Goal: Task Accomplishment & Management: Complete application form

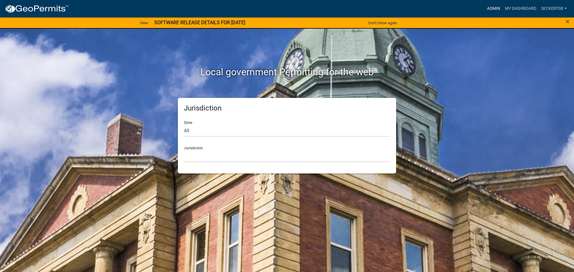
click at [488, 8] on link "Admin" at bounding box center [494, 8] width 18 height 11
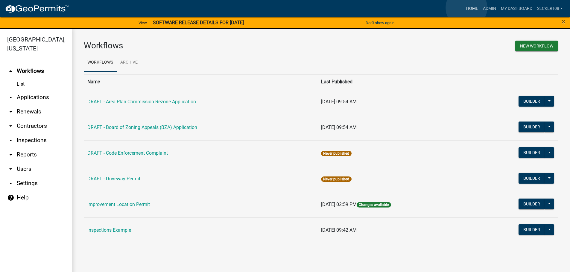
click at [466, 8] on link "Home" at bounding box center [471, 8] width 17 height 11
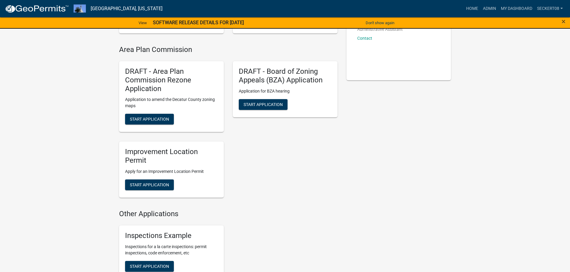
scroll to position [150, 0]
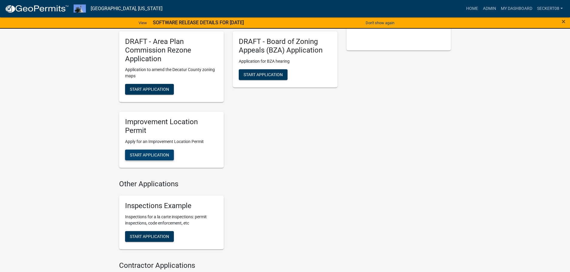
click at [145, 156] on span "Start Application" at bounding box center [149, 155] width 39 height 5
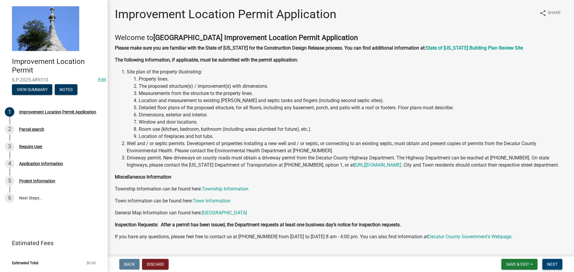
click at [544, 266] on button "Next" at bounding box center [552, 264] width 20 height 11
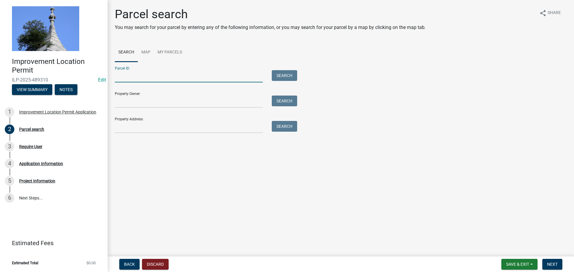
click at [130, 77] on input "Parcel ID:" at bounding box center [189, 76] width 148 height 12
type input "161216130003000003"
click at [277, 74] on button "Search" at bounding box center [284, 75] width 25 height 11
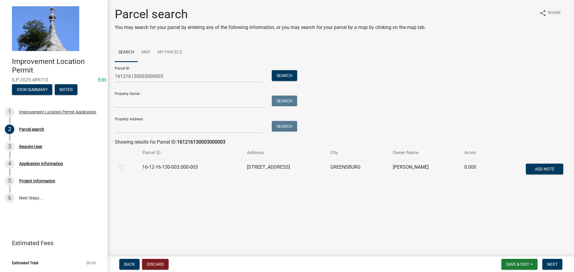
click at [121, 170] on div at bounding box center [126, 167] width 17 height 7
click at [126, 164] on label at bounding box center [126, 164] width 0 height 0
click at [126, 168] on input "radio" at bounding box center [128, 166] width 4 height 4
radio input "true"
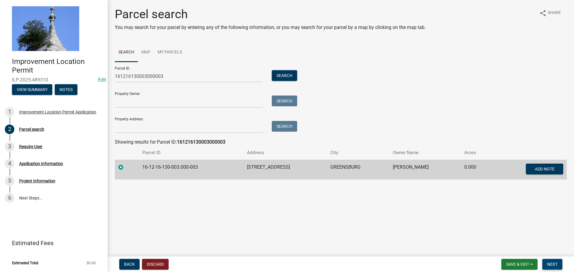
click at [550, 265] on span "Next" at bounding box center [552, 264] width 10 height 5
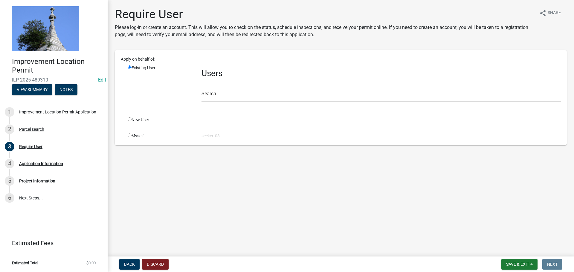
click at [129, 137] on input "radio" at bounding box center [130, 136] width 4 height 4
radio input "true"
radio input "false"
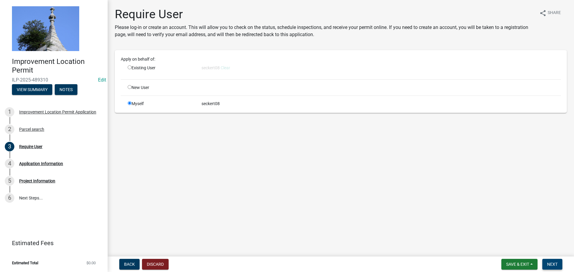
click at [556, 267] on button "Next" at bounding box center [552, 264] width 20 height 11
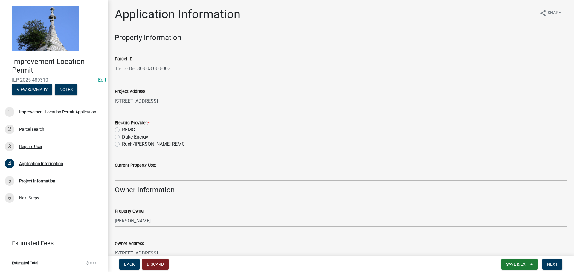
click at [122, 137] on label "Duke Energy" at bounding box center [135, 137] width 26 height 7
click at [122, 137] on input "Duke Energy" at bounding box center [124, 136] width 4 height 4
radio input "true"
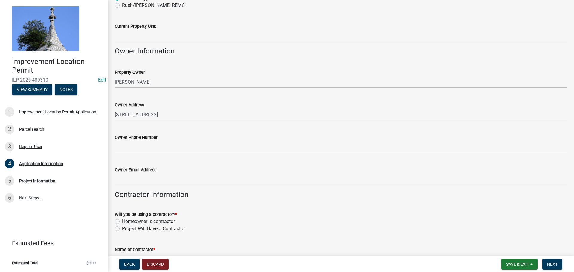
scroll to position [150, 0]
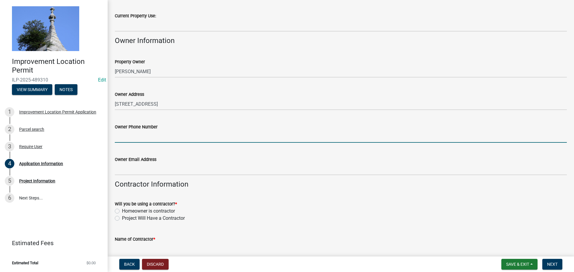
click at [124, 139] on input "Owner Phone Number" at bounding box center [341, 137] width 452 height 12
type input "[PHONE_NUMBER]"
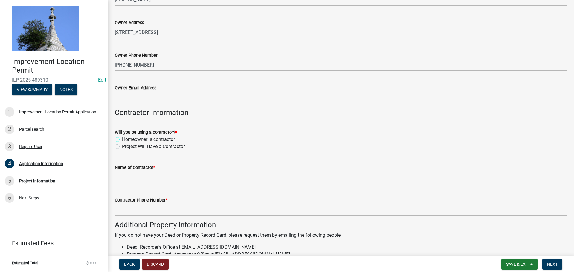
scroll to position [239, 0]
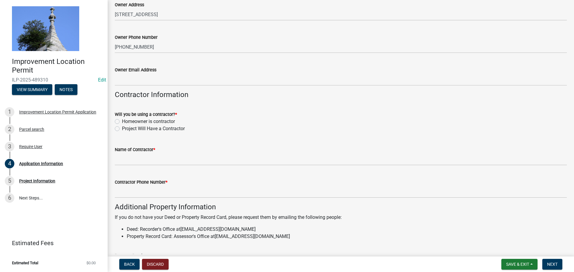
click at [122, 129] on label "Project Will Have a Contractor" at bounding box center [153, 128] width 63 height 7
click at [122, 129] on input "Project Will Have a Contractor" at bounding box center [124, 127] width 4 height 4
radio input "true"
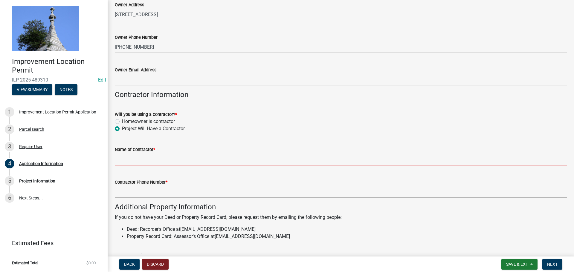
click at [122, 159] on input "Name of Contractor *" at bounding box center [341, 159] width 452 height 12
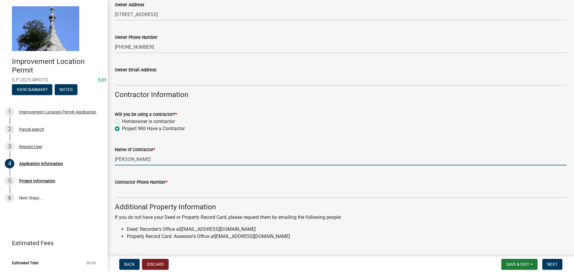
type input "[PERSON_NAME]"
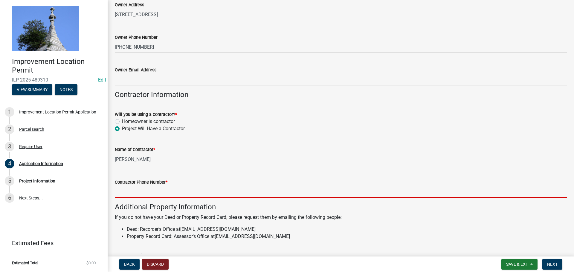
type input "0"
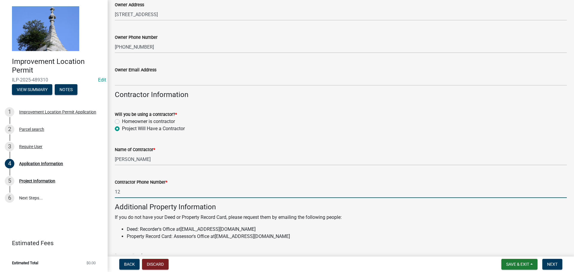
type input "1234567890"
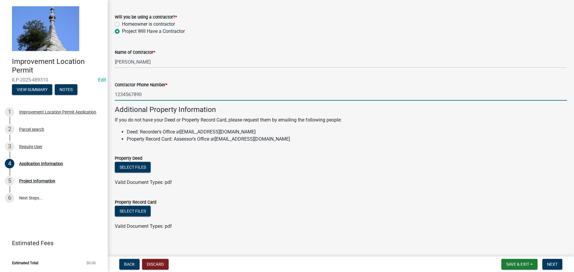
scroll to position [341, 0]
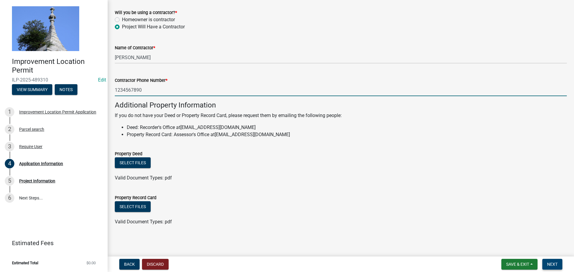
click at [557, 263] on span "Next" at bounding box center [552, 264] width 10 height 5
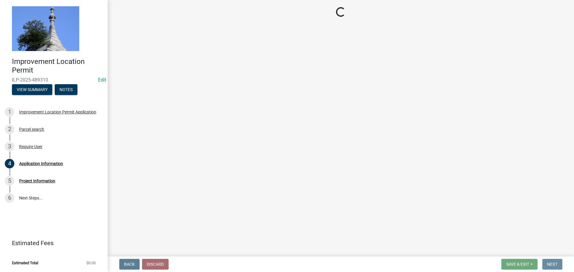
scroll to position [0, 0]
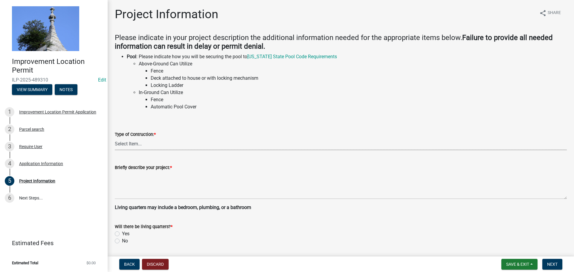
click at [141, 144] on select "Select Item... Addition Attached Garage Boat Dock Cell Tower/Co-Locate Commerci…" at bounding box center [341, 144] width 452 height 12
click at [115, 138] on select "Select Item... Addition Attached Garage Boat Dock Cell Tower/Co-Locate Commerci…" at bounding box center [341, 144] width 452 height 12
select select "f3bc9023-fd4b-4137-a980-219e42fac529"
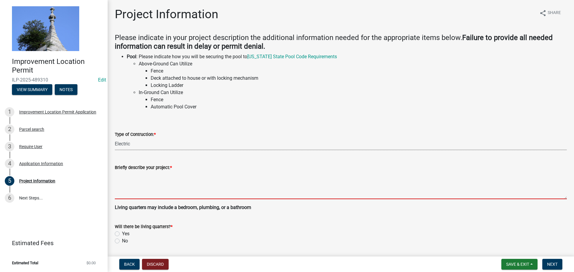
click at [133, 193] on textarea "Briefly describe your project: *" at bounding box center [341, 185] width 452 height 28
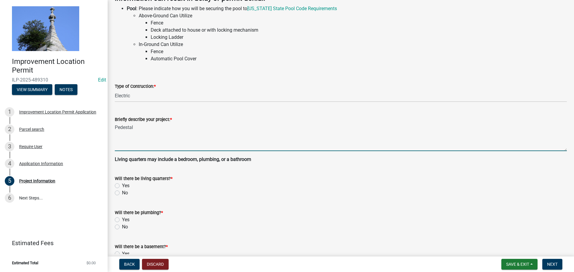
scroll to position [60, 0]
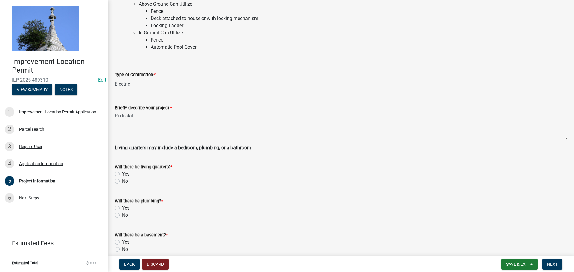
type textarea "Pedestal"
click at [122, 182] on label "No" at bounding box center [125, 181] width 6 height 7
click at [122, 182] on input "No" at bounding box center [124, 180] width 4 height 4
radio input "true"
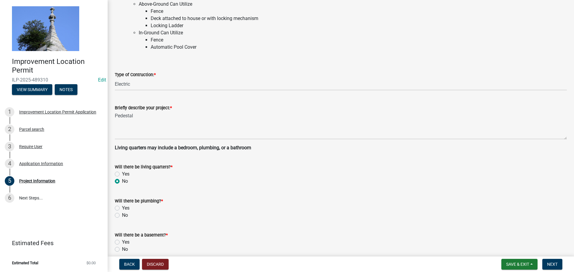
click at [122, 216] on label "No" at bounding box center [125, 215] width 6 height 7
click at [122, 216] on input "No" at bounding box center [124, 214] width 4 height 4
radio input "true"
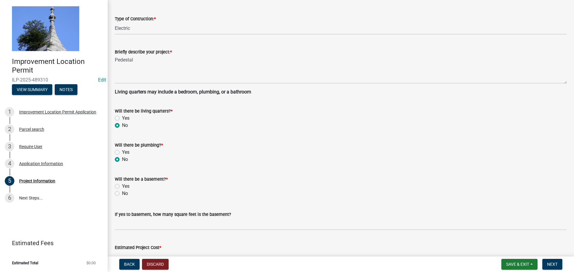
scroll to position [120, 0]
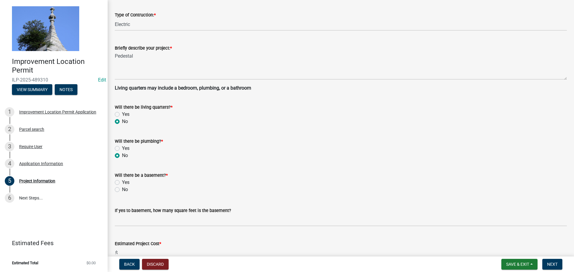
click at [122, 190] on label "No" at bounding box center [125, 189] width 6 height 7
click at [122, 190] on input "No" at bounding box center [124, 188] width 4 height 4
radio input "true"
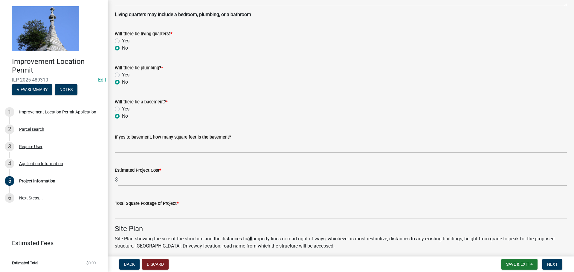
scroll to position [209, 0]
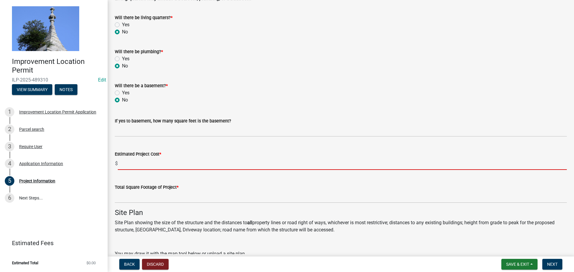
click at [126, 162] on input "text" at bounding box center [342, 164] width 449 height 12
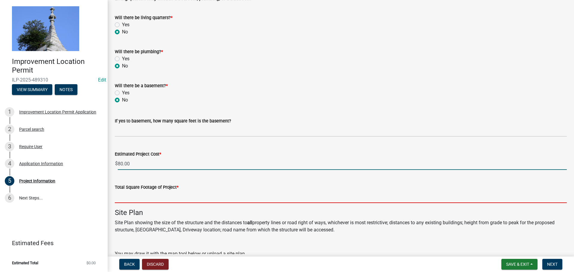
type input "80"
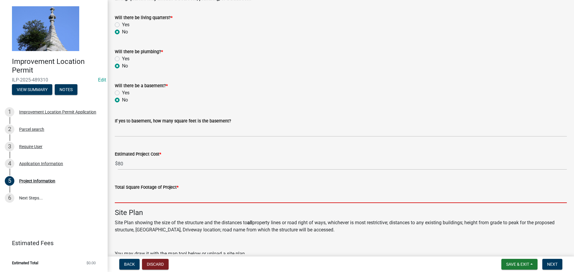
click at [124, 195] on input "text" at bounding box center [341, 197] width 452 height 12
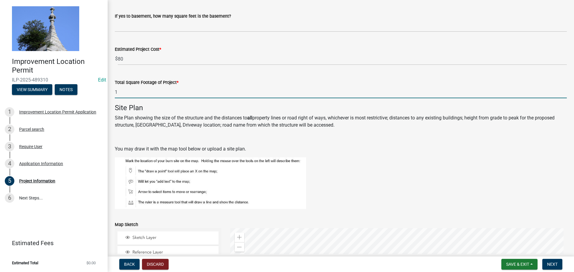
scroll to position [329, 0]
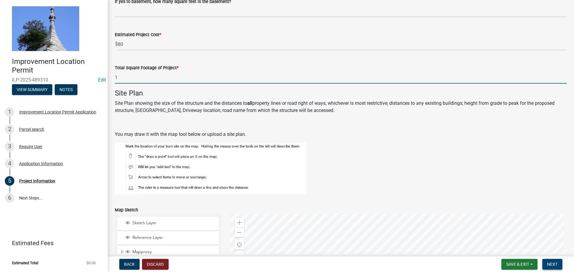
type input "1"
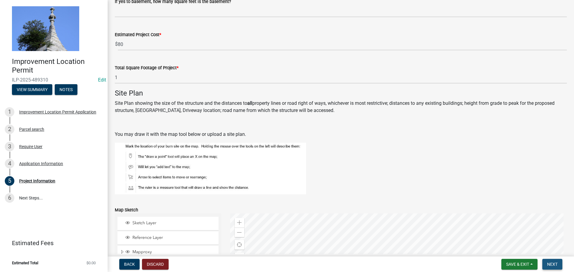
click at [550, 263] on span "Next" at bounding box center [552, 264] width 10 height 5
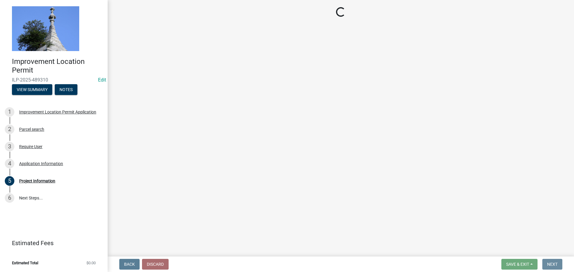
scroll to position [0, 0]
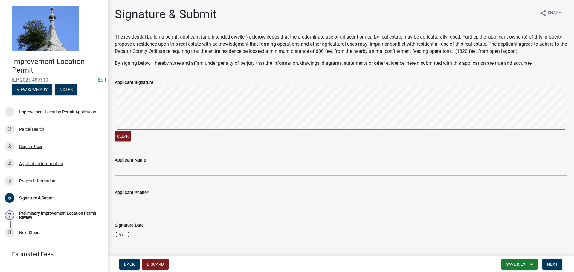
click at [164, 204] on input "Applicant Phone *" at bounding box center [341, 202] width 452 height 12
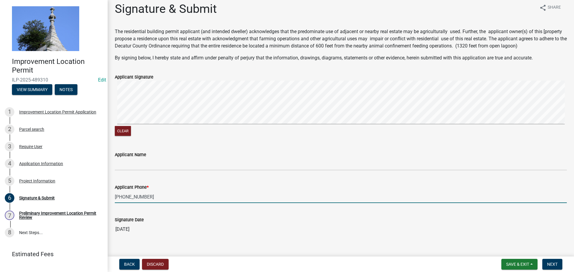
scroll to position [15, 0]
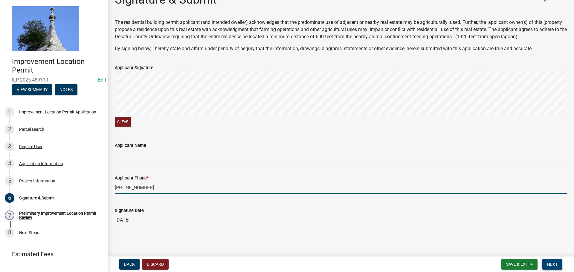
type input "[PHONE_NUMBER]"
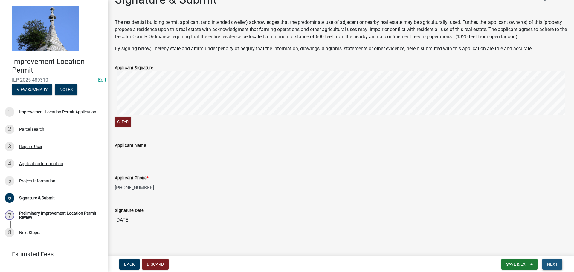
click at [555, 262] on span "Next" at bounding box center [552, 264] width 10 height 5
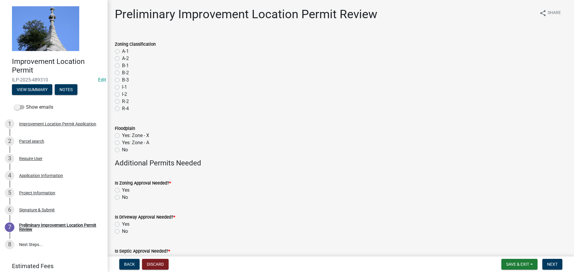
click at [122, 109] on label "R-4" at bounding box center [125, 108] width 7 height 7
click at [122, 109] on input "R-4" at bounding box center [124, 107] width 4 height 4
radio input "true"
click at [122, 150] on label "No" at bounding box center [125, 150] width 6 height 7
click at [122, 150] on input "No" at bounding box center [124, 149] width 4 height 4
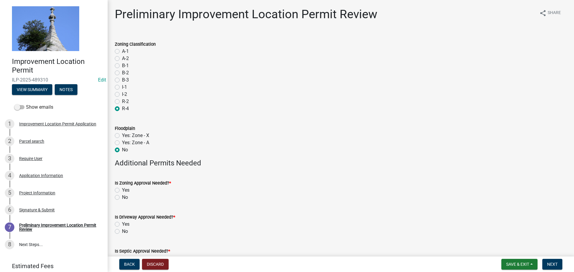
radio input "true"
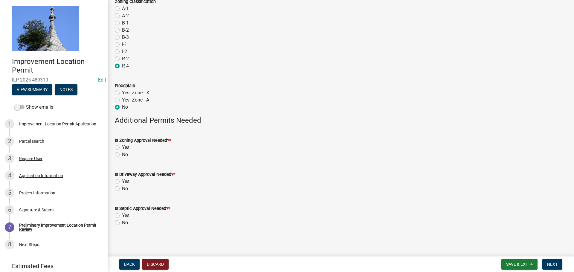
scroll to position [44, 0]
click at [122, 155] on label "No" at bounding box center [125, 153] width 6 height 7
click at [122, 154] on input "No" at bounding box center [124, 152] width 4 height 4
radio input "true"
click at [122, 190] on label "No" at bounding box center [125, 187] width 6 height 7
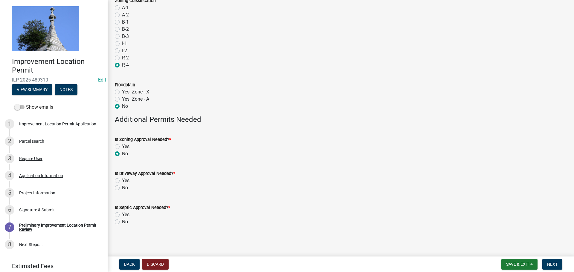
click at [122, 188] on input "No" at bounding box center [124, 186] width 4 height 4
radio input "true"
click at [122, 224] on label "No" at bounding box center [125, 222] width 6 height 7
click at [122, 222] on input "No" at bounding box center [124, 221] width 4 height 4
radio input "true"
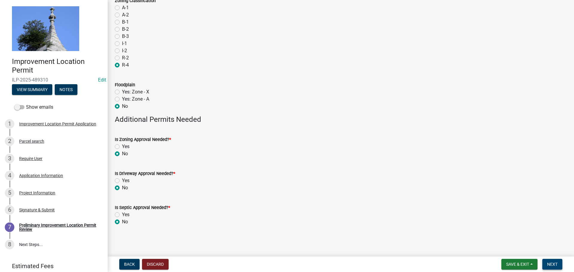
click at [558, 266] on button "Next" at bounding box center [552, 264] width 20 height 11
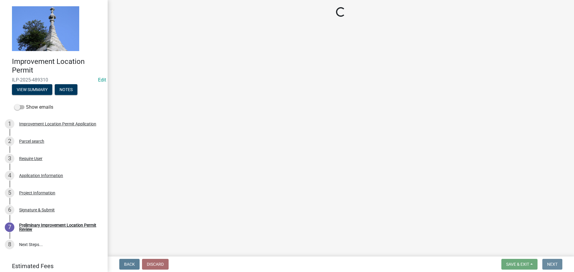
scroll to position [0, 0]
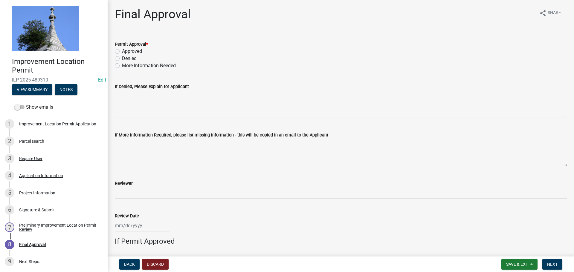
click at [122, 51] on label "Approved" at bounding box center [132, 51] width 20 height 7
click at [122, 51] on input "Approved" at bounding box center [124, 50] width 4 height 4
radio input "true"
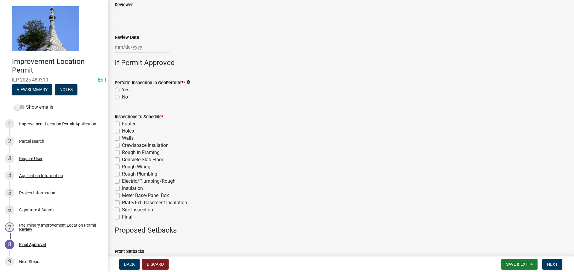
scroll to position [179, 0]
click at [122, 96] on label "No" at bounding box center [125, 96] width 6 height 7
click at [122, 96] on input "No" at bounding box center [124, 95] width 4 height 4
radio input "true"
click at [122, 196] on label "Meter Base/Panel Box" at bounding box center [145, 195] width 47 height 7
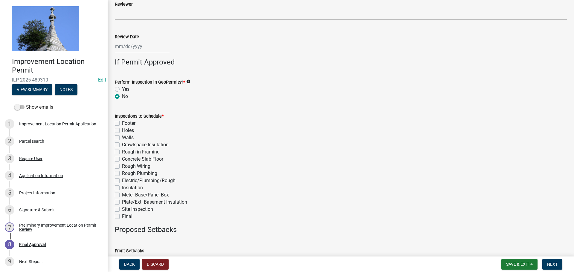
click at [122, 196] on input "Meter Base/Panel Box" at bounding box center [124, 194] width 4 height 4
checkbox input "true"
checkbox input "false"
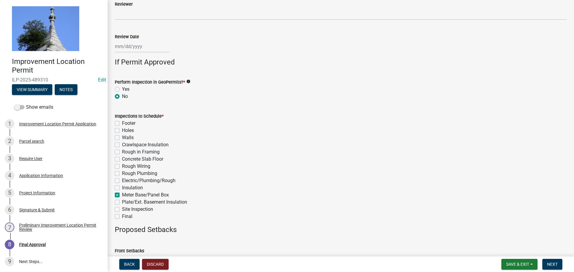
checkbox input "false"
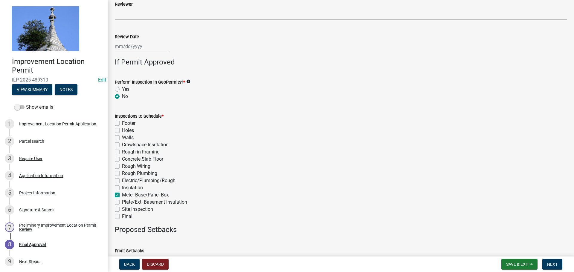
checkbox input "false"
checkbox input "true"
checkbox input "false"
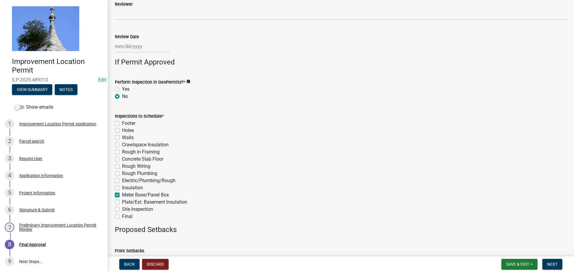
checkbox input "false"
click at [547, 266] on button "Next" at bounding box center [552, 264] width 20 height 11
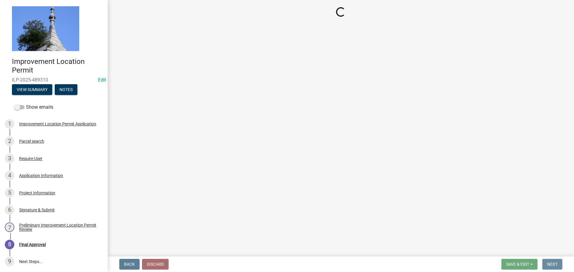
scroll to position [0, 0]
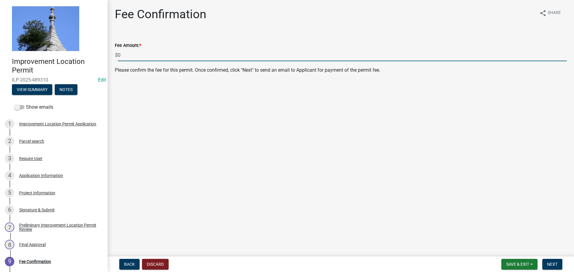
drag, startPoint x: 150, startPoint y: 57, endPoint x: 113, endPoint y: 55, distance: 37.2
click at [114, 55] on div "Fee Amount: * $ 0" at bounding box center [340, 47] width 461 height 28
type input "80.00"
click at [553, 263] on span "Next" at bounding box center [552, 264] width 10 height 5
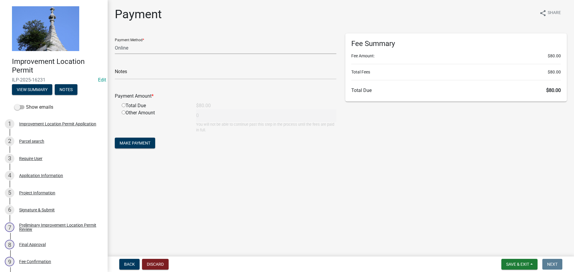
click at [132, 47] on select "Credit Card POS Check Cash Online" at bounding box center [226, 48] width 222 height 12
select select "2: 1"
click at [115, 42] on select "Credit Card POS Check Cash Online" at bounding box center [226, 48] width 222 height 12
click at [124, 105] on input "radio" at bounding box center [124, 105] width 4 height 4
radio input "true"
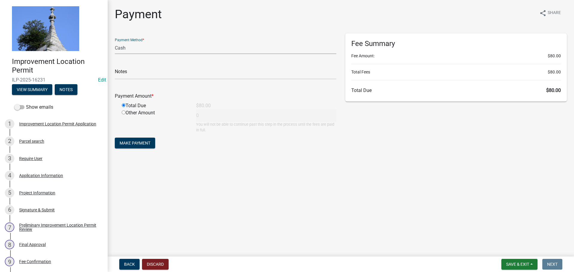
type input "80"
click at [128, 144] on span "Make Payment" at bounding box center [135, 143] width 31 height 5
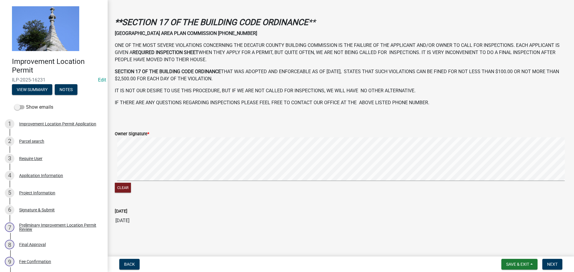
scroll to position [172, 0]
click at [551, 268] on button "Next" at bounding box center [552, 264] width 20 height 11
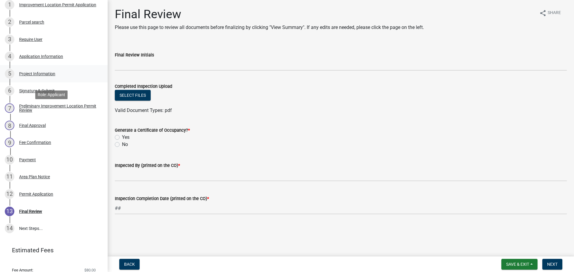
scroll to position [140, 0]
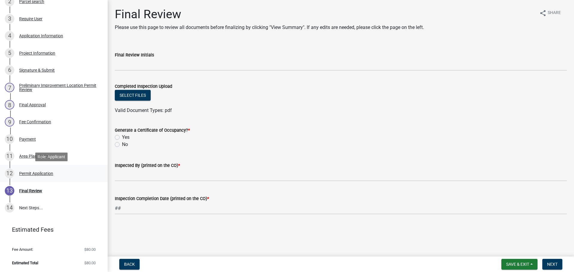
click at [31, 174] on div "Permit Application" at bounding box center [36, 174] width 34 height 4
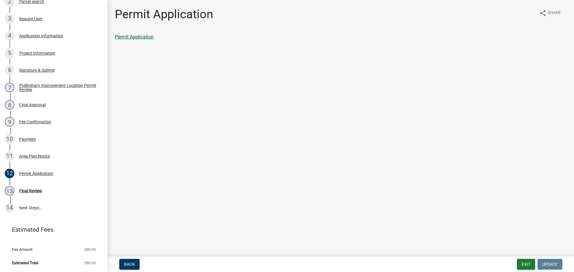
click at [139, 37] on link "Permit Application" at bounding box center [134, 37] width 39 height 6
click at [50, 38] on div "Application Information" at bounding box center [41, 36] width 44 height 4
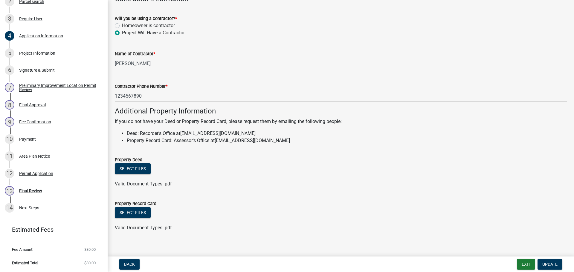
scroll to position [341, 0]
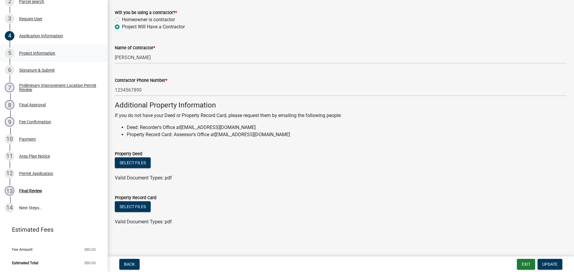
click at [48, 53] on div "Project Information" at bounding box center [37, 53] width 36 height 4
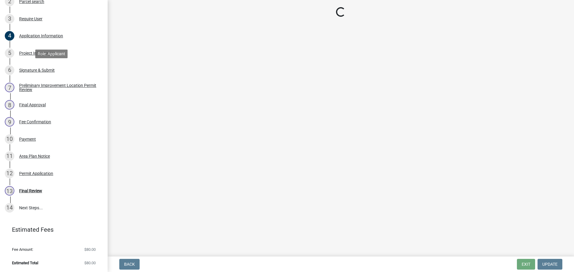
select select "f3bc9023-fd4b-4137-a980-219e42fac529"
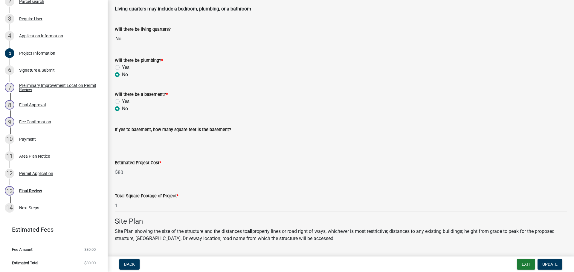
scroll to position [209, 0]
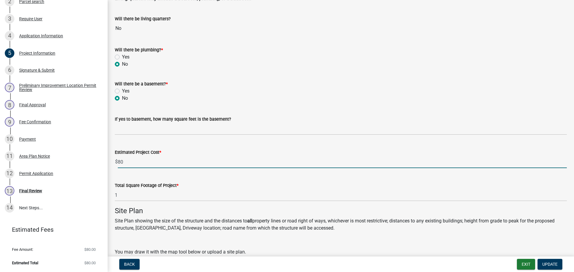
drag, startPoint x: 129, startPoint y: 162, endPoint x: 119, endPoint y: 164, distance: 10.3
click at [119, 164] on input "80" at bounding box center [342, 162] width 449 height 12
type input "2000"
click at [543, 265] on span "Update" at bounding box center [549, 264] width 15 height 5
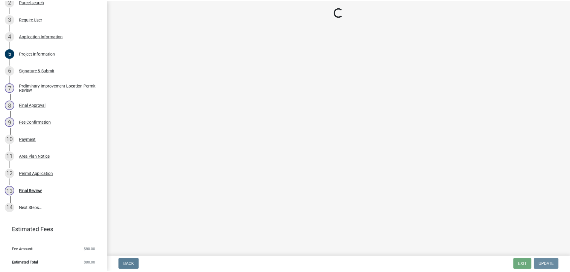
scroll to position [0, 0]
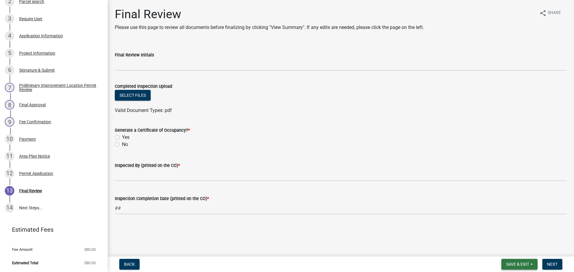
click at [522, 266] on span "Save & Exit" at bounding box center [517, 264] width 23 height 5
click at [504, 252] on button "Save & Exit" at bounding box center [514, 249] width 48 height 14
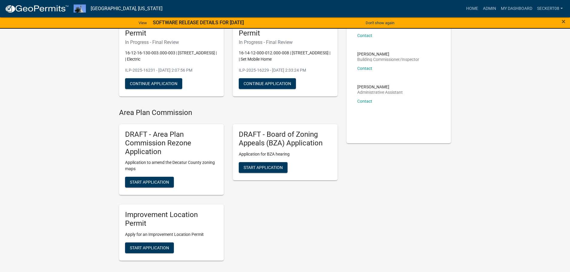
scroll to position [60, 0]
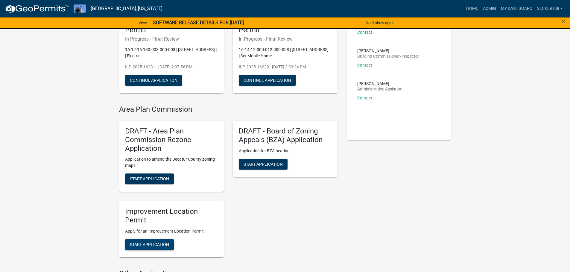
click at [145, 246] on span "Start Application" at bounding box center [149, 244] width 39 height 5
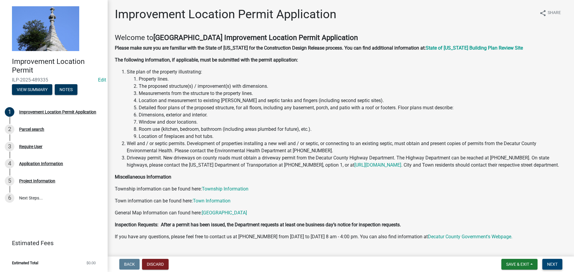
click at [553, 263] on span "Next" at bounding box center [552, 264] width 10 height 5
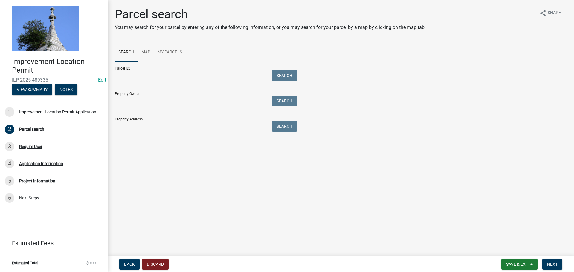
click at [123, 76] on input "Parcel ID:" at bounding box center [189, 76] width 148 height 12
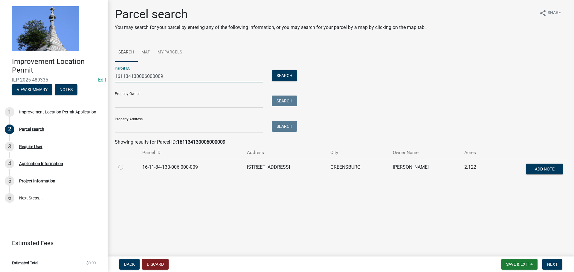
type input "161134130006000009"
click at [126, 164] on label at bounding box center [126, 164] width 0 height 0
click at [126, 168] on input "radio" at bounding box center [128, 166] width 4 height 4
radio input "true"
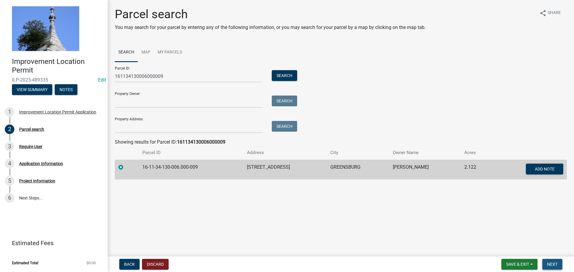
click at [552, 264] on span "Next" at bounding box center [552, 264] width 10 height 5
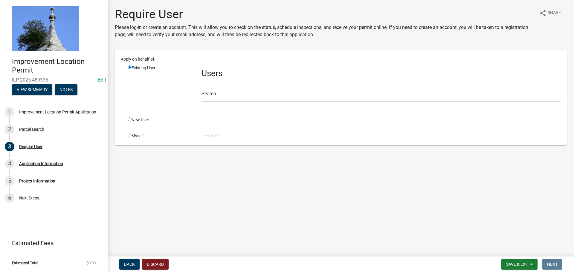
click at [131, 135] on input "radio" at bounding box center [130, 136] width 4 height 4
radio input "true"
radio input "false"
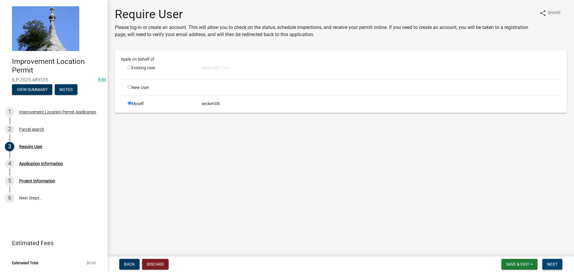
click at [548, 265] on span "Next" at bounding box center [552, 264] width 10 height 5
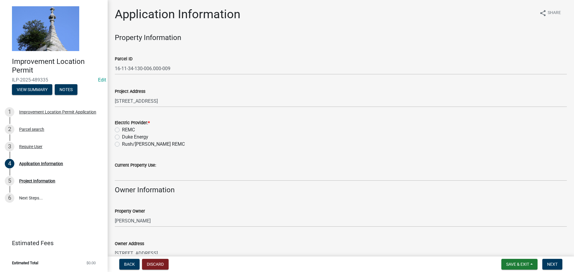
click at [122, 130] on label "REMC" at bounding box center [128, 129] width 13 height 7
click at [122, 130] on input "REMC" at bounding box center [124, 128] width 4 height 4
radio input "true"
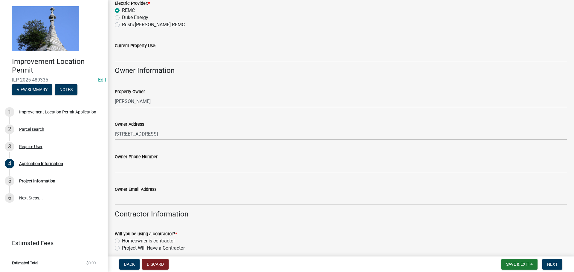
scroll to position [150, 0]
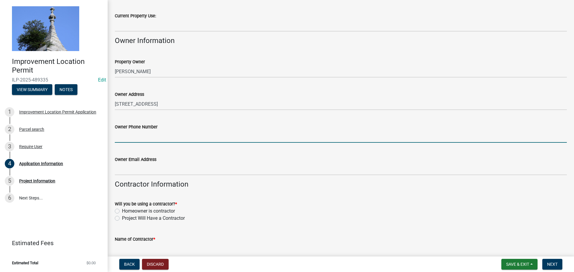
click at [138, 139] on input "Owner Phone Number" at bounding box center [341, 137] width 452 height 12
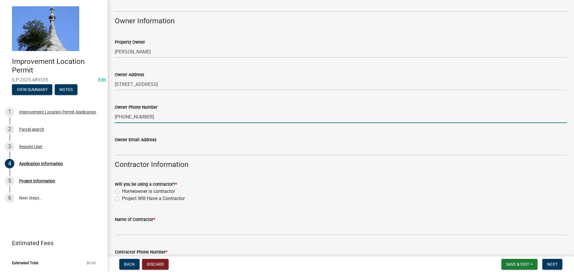
scroll to position [209, 0]
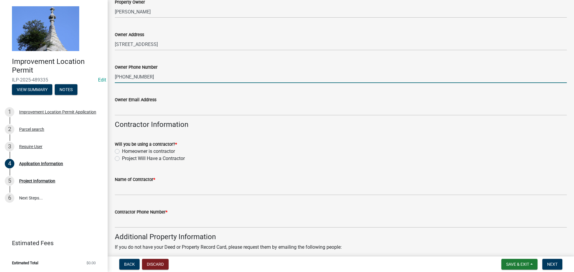
type input "[PHONE_NUMBER]"
click at [122, 161] on label "Project Will Have a Contractor" at bounding box center [153, 158] width 63 height 7
click at [122, 159] on input "Project Will Have a Contractor" at bounding box center [124, 157] width 4 height 4
radio input "true"
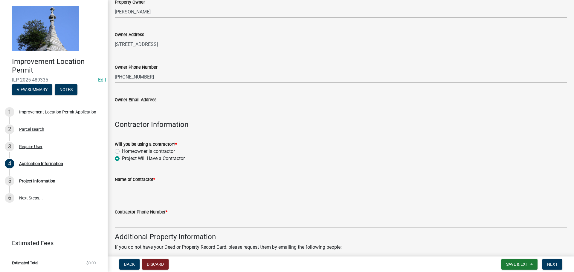
click at [124, 189] on input "Name of Contractor *" at bounding box center [341, 189] width 452 height 12
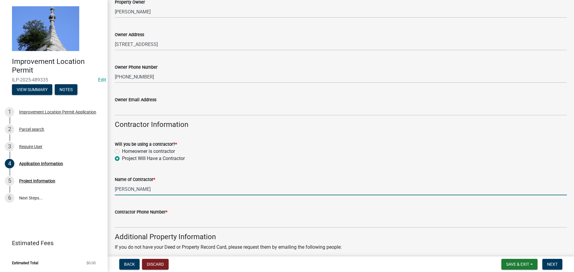
type input "[PERSON_NAME]"
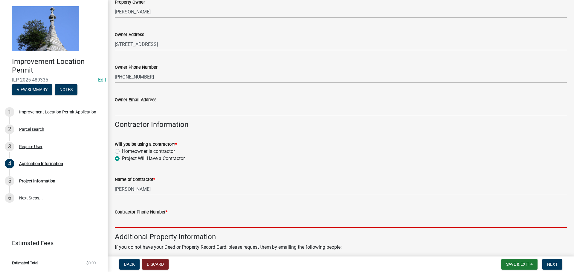
click at [144, 224] on input "Contractor Phone Number *" at bounding box center [341, 222] width 452 height 12
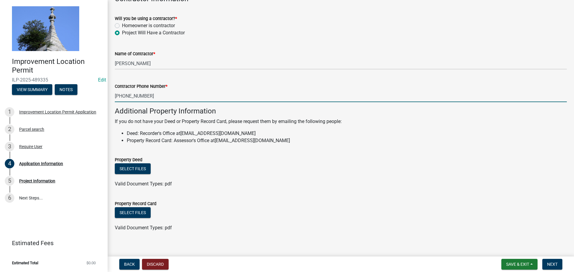
scroll to position [341, 0]
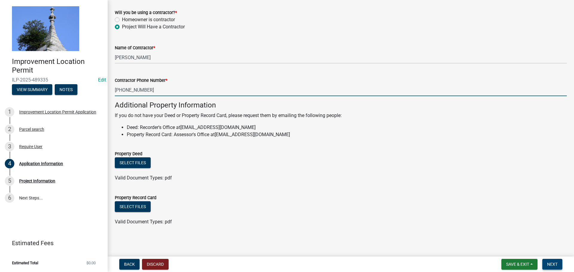
type input "[PHONE_NUMBER]"
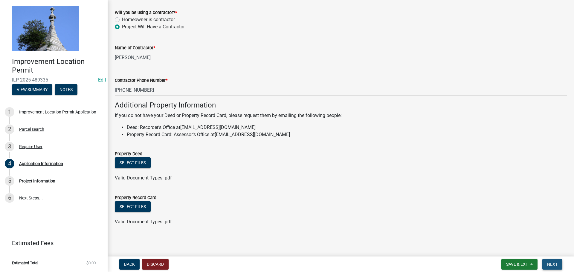
click at [554, 264] on span "Next" at bounding box center [552, 264] width 10 height 5
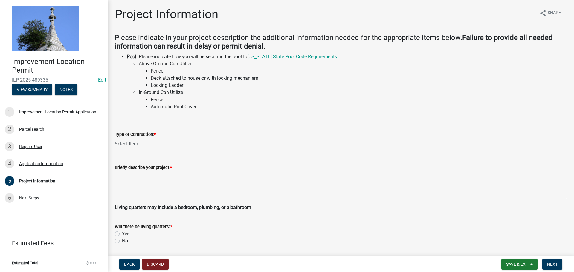
click at [158, 145] on select "Select Item... Addition Attached Garage Boat Dock Cell Tower/Co-Locate Commerci…" at bounding box center [341, 144] width 452 height 12
click at [115, 138] on select "Select Item... Addition Attached Garage Boat Dock Cell Tower/Co-Locate Commerci…" at bounding box center [341, 144] width 452 height 12
select select "dd9adb89-9a3c-4bc9-90d3-fd9cd60e52ec"
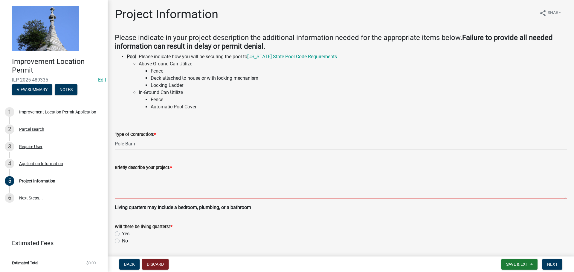
click at [135, 193] on textarea "Briefly describe your project: *" at bounding box center [341, 185] width 452 height 28
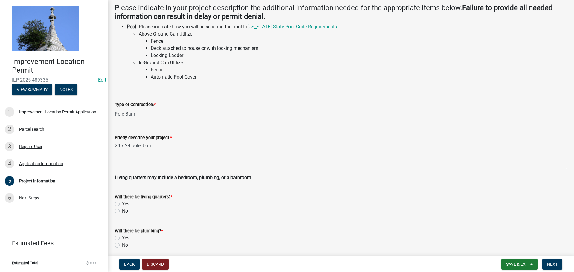
scroll to position [60, 0]
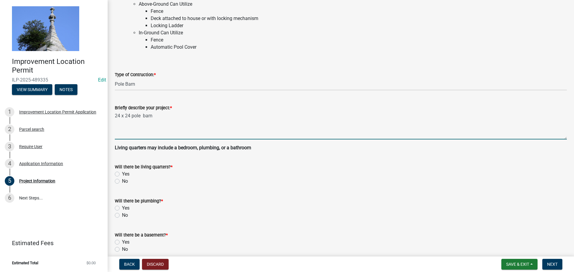
type textarea "24 x 24 pole barn"
click at [118, 185] on wm-data-entity-input "Will there be living quarters? * Yes No" at bounding box center [341, 173] width 452 height 34
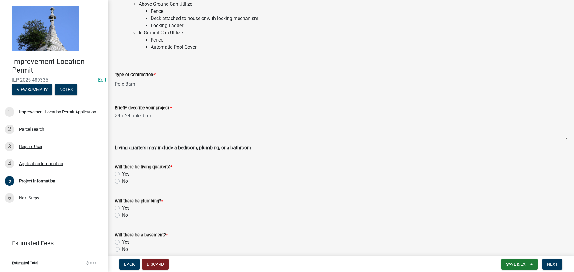
click at [122, 181] on label "No" at bounding box center [125, 181] width 6 height 7
click at [122, 181] on input "No" at bounding box center [124, 180] width 4 height 4
radio input "true"
click at [122, 218] on label "No" at bounding box center [125, 215] width 6 height 7
click at [122, 216] on input "No" at bounding box center [124, 214] width 4 height 4
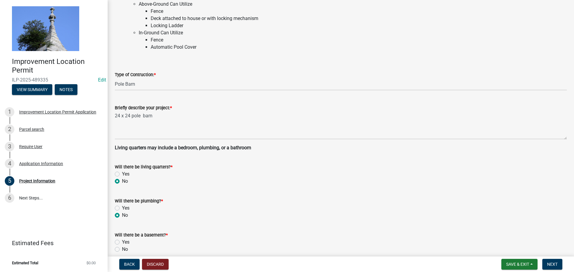
radio input "true"
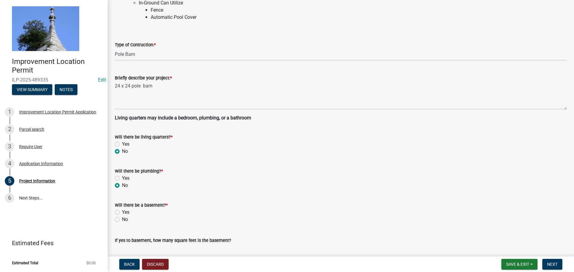
click at [122, 221] on label "No" at bounding box center [125, 219] width 6 height 7
click at [122, 220] on input "No" at bounding box center [124, 218] width 4 height 4
radio input "true"
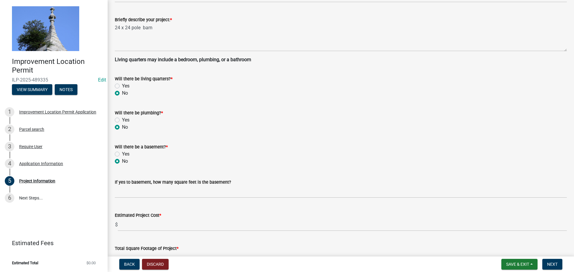
scroll to position [209, 0]
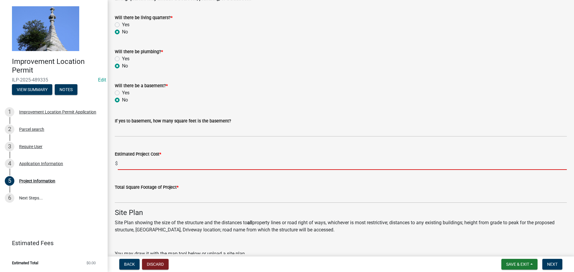
click at [126, 161] on input "text" at bounding box center [342, 164] width 449 height 12
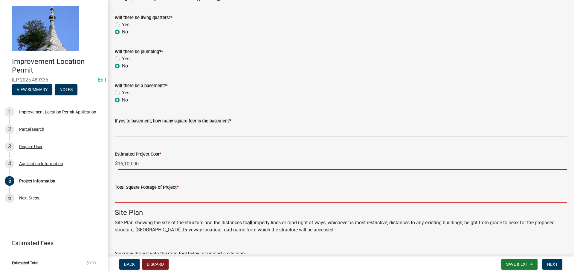
type input "16100"
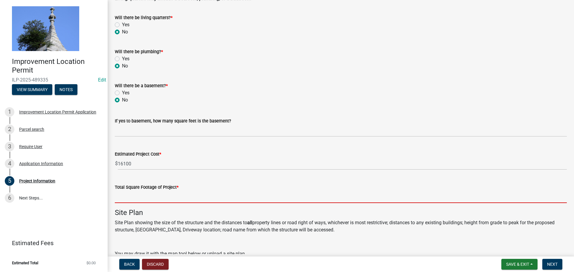
click at [123, 194] on input "text" at bounding box center [341, 197] width 452 height 12
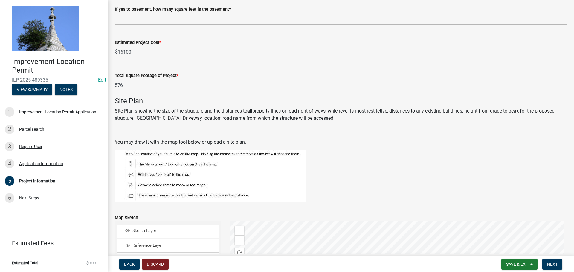
scroll to position [329, 0]
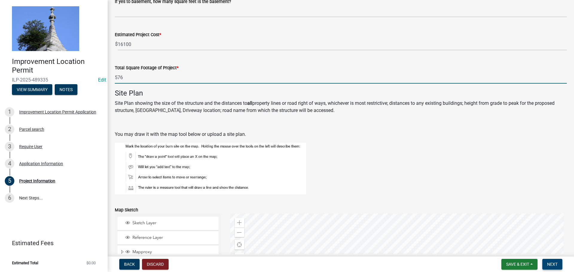
type input "576"
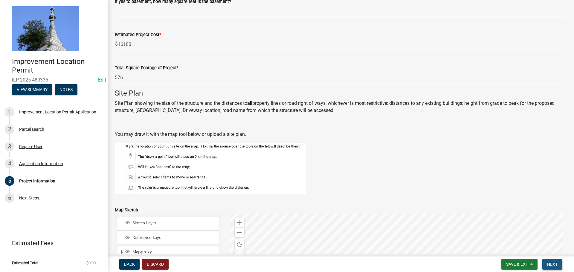
click at [553, 263] on span "Next" at bounding box center [552, 264] width 10 height 5
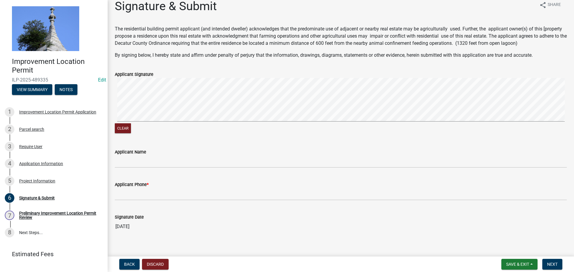
scroll to position [15, 0]
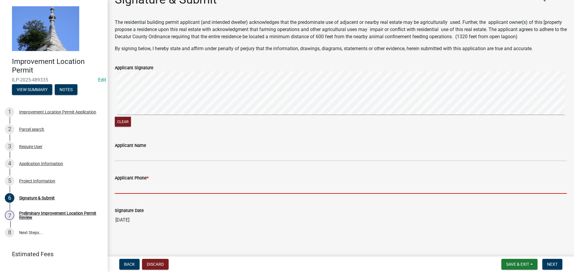
click at [137, 189] on input "Applicant Phone *" at bounding box center [341, 188] width 452 height 12
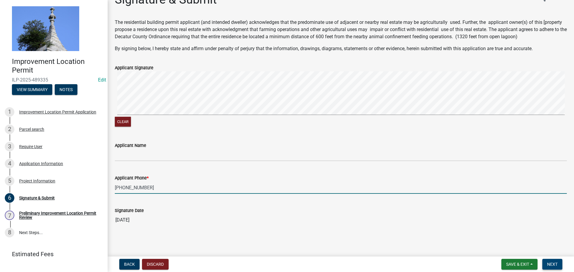
type input "[PHONE_NUMBER]"
click at [553, 264] on span "Next" at bounding box center [552, 264] width 10 height 5
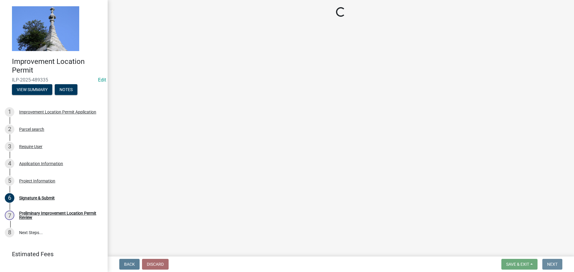
scroll to position [0, 0]
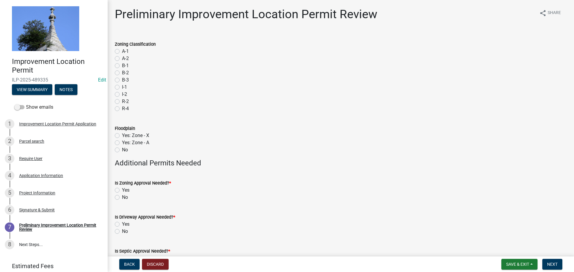
click at [122, 50] on label "A-1" at bounding box center [125, 51] width 7 height 7
click at [122, 50] on input "A-1" at bounding box center [124, 50] width 4 height 4
radio input "true"
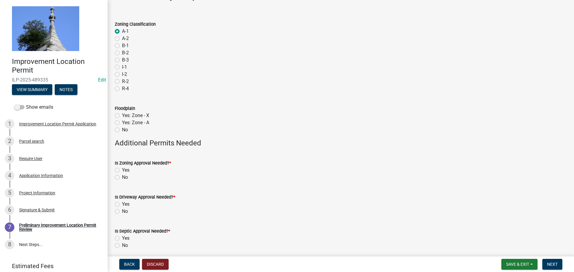
scroll to position [30, 0]
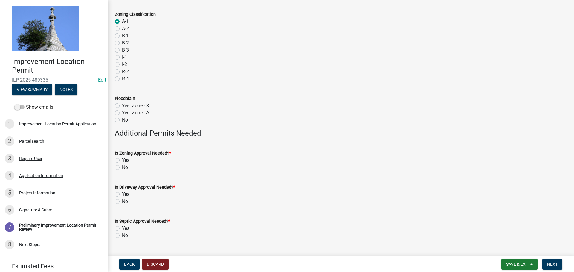
click at [122, 121] on label "No" at bounding box center [125, 120] width 6 height 7
click at [122, 121] on input "No" at bounding box center [124, 119] width 4 height 4
radio input "true"
click at [122, 167] on label "No" at bounding box center [125, 167] width 6 height 7
click at [122, 167] on input "No" at bounding box center [124, 166] width 4 height 4
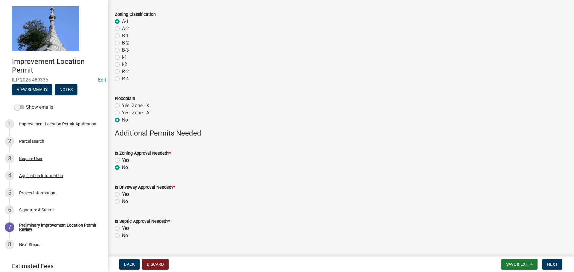
radio input "true"
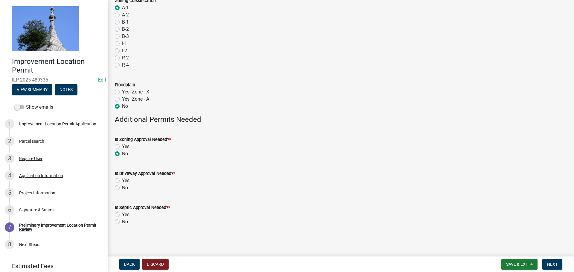
click at [122, 190] on label "No" at bounding box center [125, 187] width 6 height 7
click at [122, 188] on input "No" at bounding box center [124, 186] width 4 height 4
radio input "true"
click at [122, 224] on label "No" at bounding box center [125, 222] width 6 height 7
click at [122, 222] on input "No" at bounding box center [124, 221] width 4 height 4
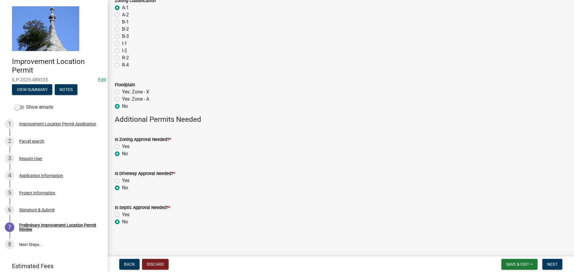
radio input "true"
click at [545, 265] on button "Next" at bounding box center [552, 264] width 20 height 11
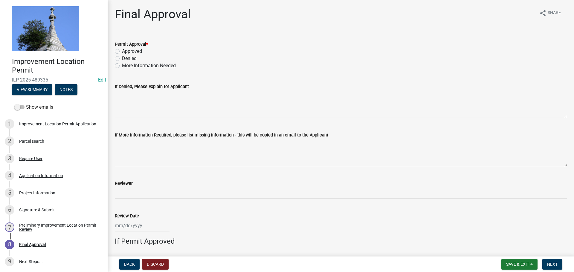
click at [122, 51] on label "Approved" at bounding box center [132, 51] width 20 height 7
click at [122, 51] on input "Approved" at bounding box center [124, 50] width 4 height 4
radio input "true"
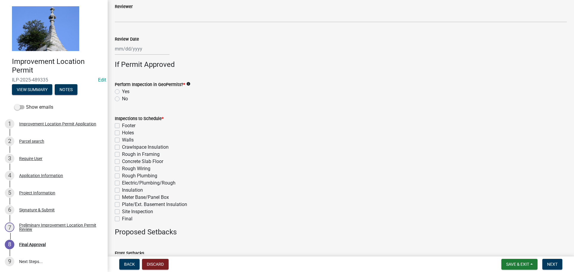
scroll to position [179, 0]
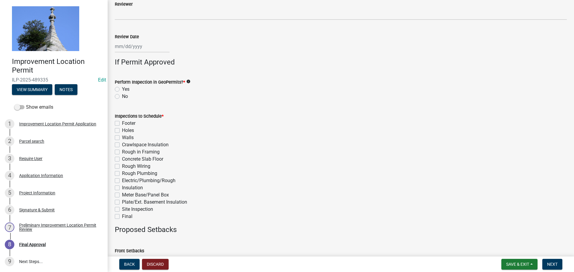
click at [122, 96] on label "No" at bounding box center [125, 96] width 6 height 7
click at [122, 96] on input "No" at bounding box center [124, 95] width 4 height 4
radio input "true"
click at [122, 217] on label "Final" at bounding box center [127, 216] width 10 height 7
click at [122, 217] on input "Final" at bounding box center [124, 215] width 4 height 4
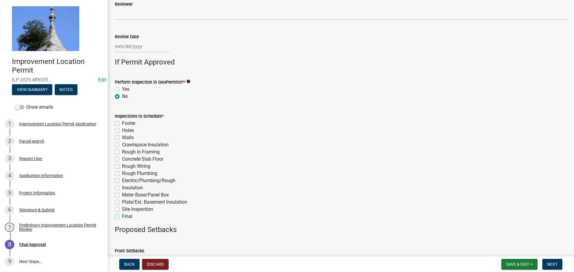
checkbox input "true"
checkbox input "false"
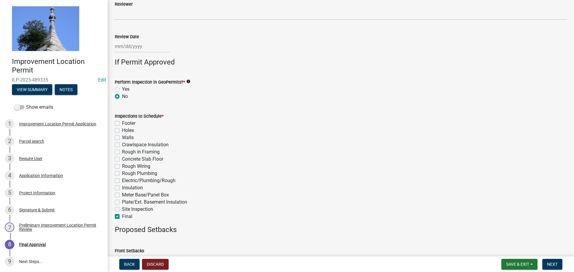
checkbox input "false"
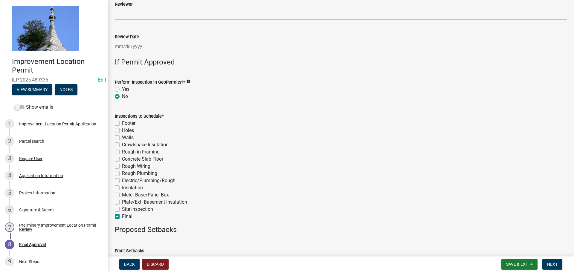
checkbox input "false"
checkbox input "true"
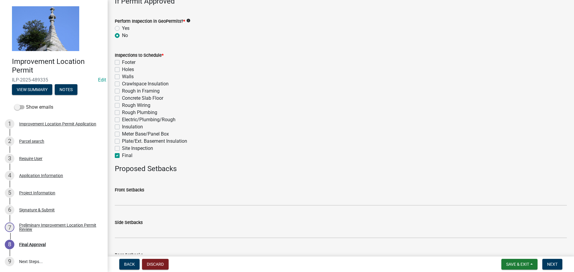
scroll to position [285, 0]
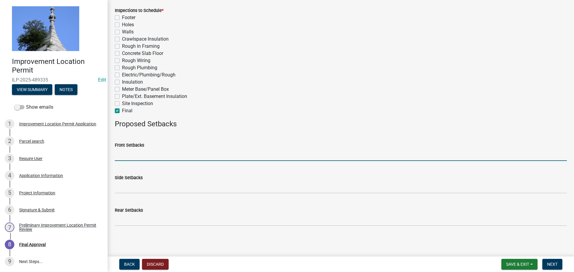
click at [188, 151] on input "Front Setbacks" at bounding box center [341, 155] width 452 height 12
type input "70"
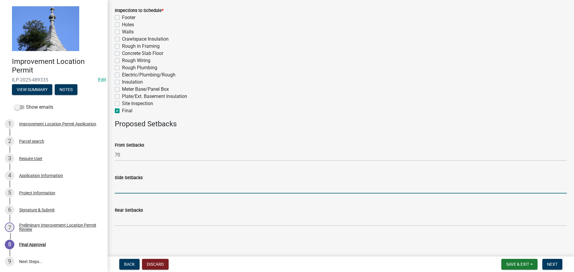
click at [150, 191] on input "Side Setbacks" at bounding box center [341, 187] width 452 height 12
type input "30"
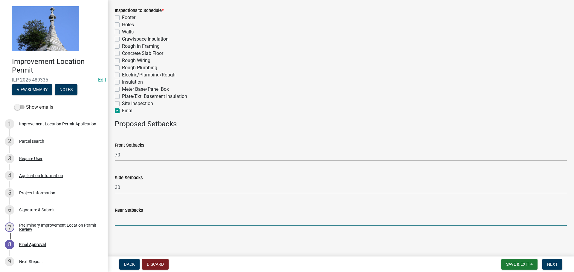
click at [140, 220] on input "Rear Setbacks" at bounding box center [341, 220] width 452 height 12
type input "30"
click at [551, 261] on button "Next" at bounding box center [552, 264] width 20 height 11
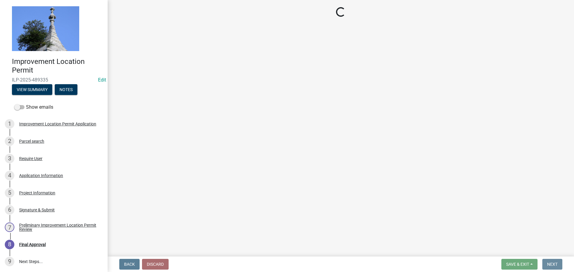
scroll to position [0, 0]
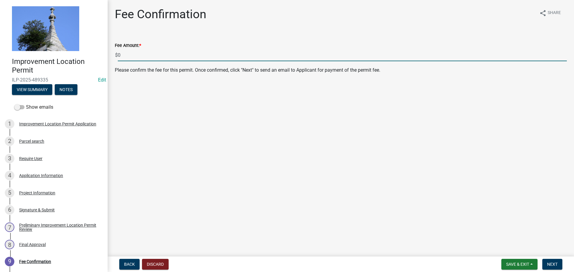
drag, startPoint x: 126, startPoint y: 53, endPoint x: 118, endPoint y: 54, distance: 7.6
click at [118, 54] on input "0" at bounding box center [342, 55] width 449 height 12
type input "345.00"
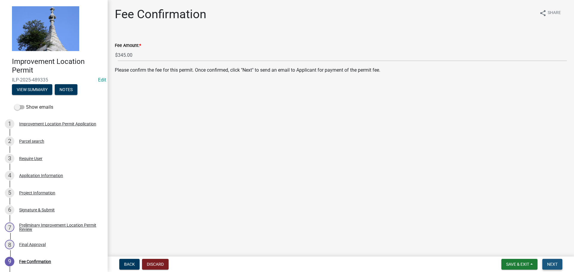
click at [551, 263] on span "Next" at bounding box center [552, 264] width 10 height 5
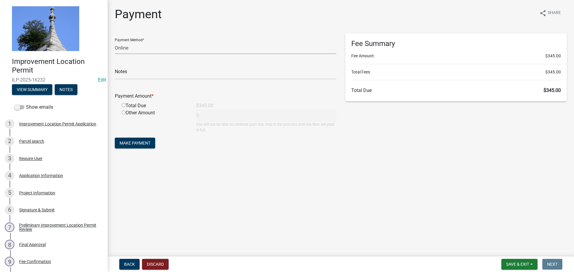
click at [129, 51] on select "Credit Card POS Check Cash Online" at bounding box center [226, 48] width 222 height 12
select select "2: 1"
click at [115, 42] on select "Credit Card POS Check Cash Online" at bounding box center [226, 48] width 222 height 12
click at [122, 105] on input "radio" at bounding box center [124, 105] width 4 height 4
radio input "true"
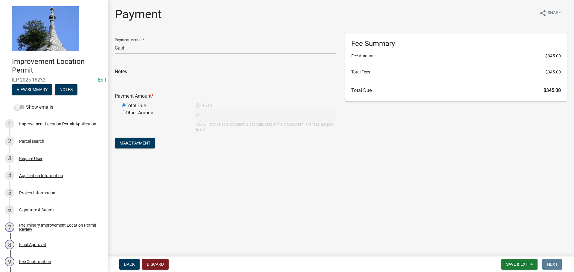
type input "345"
click at [143, 144] on span "Make Payment" at bounding box center [135, 143] width 31 height 5
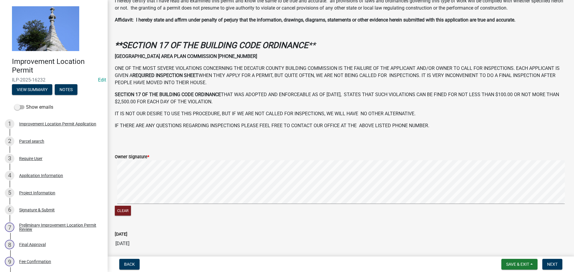
scroll to position [172, 0]
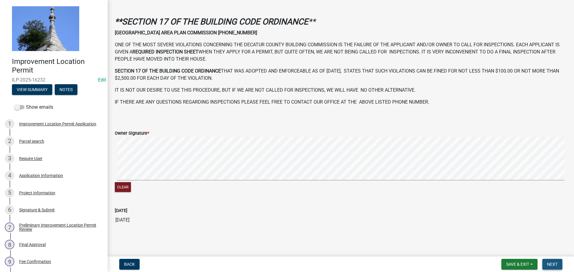
click at [556, 267] on button "Next" at bounding box center [552, 264] width 20 height 11
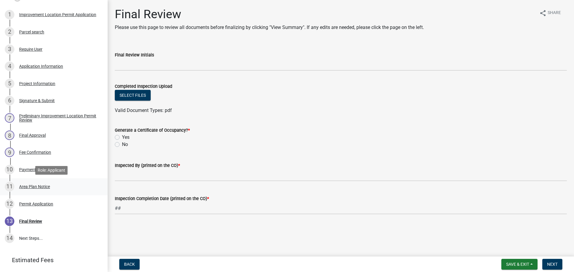
scroll to position [140, 0]
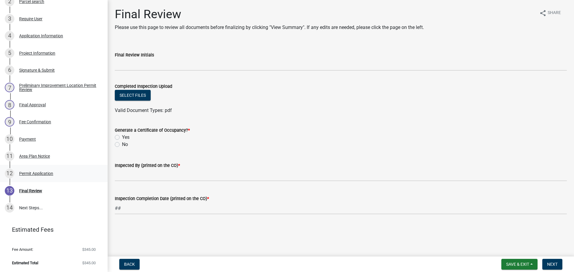
click at [33, 174] on div "Permit Application" at bounding box center [36, 174] width 34 height 4
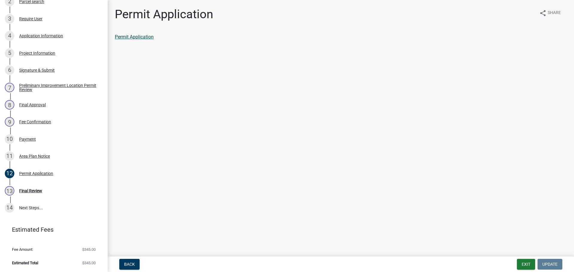
click at [129, 38] on link "Permit Application" at bounding box center [134, 37] width 39 height 6
